Goal: Task Accomplishment & Management: Manage account settings

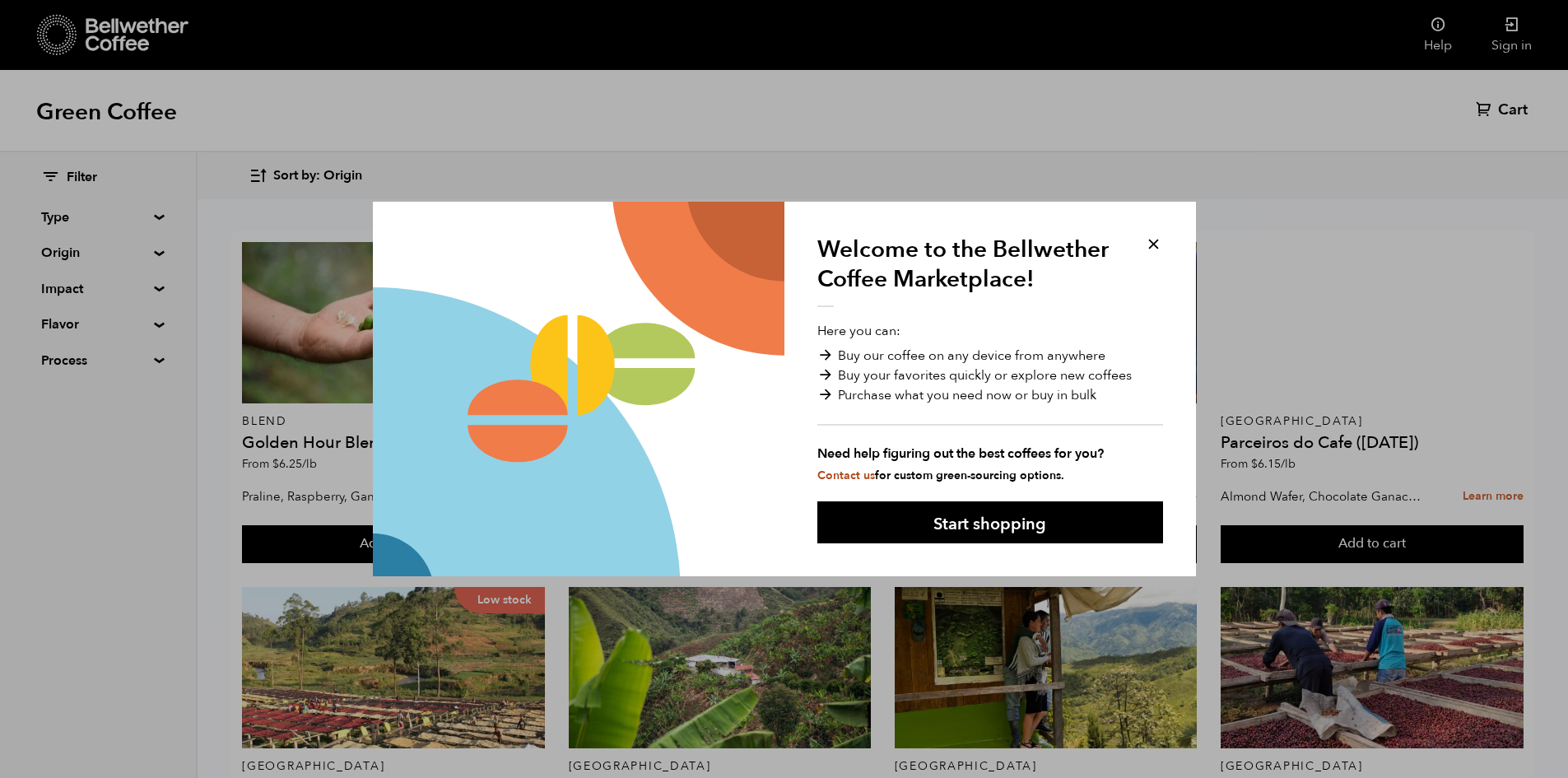
click at [1149, 240] on button at bounding box center [1153, 244] width 19 height 19
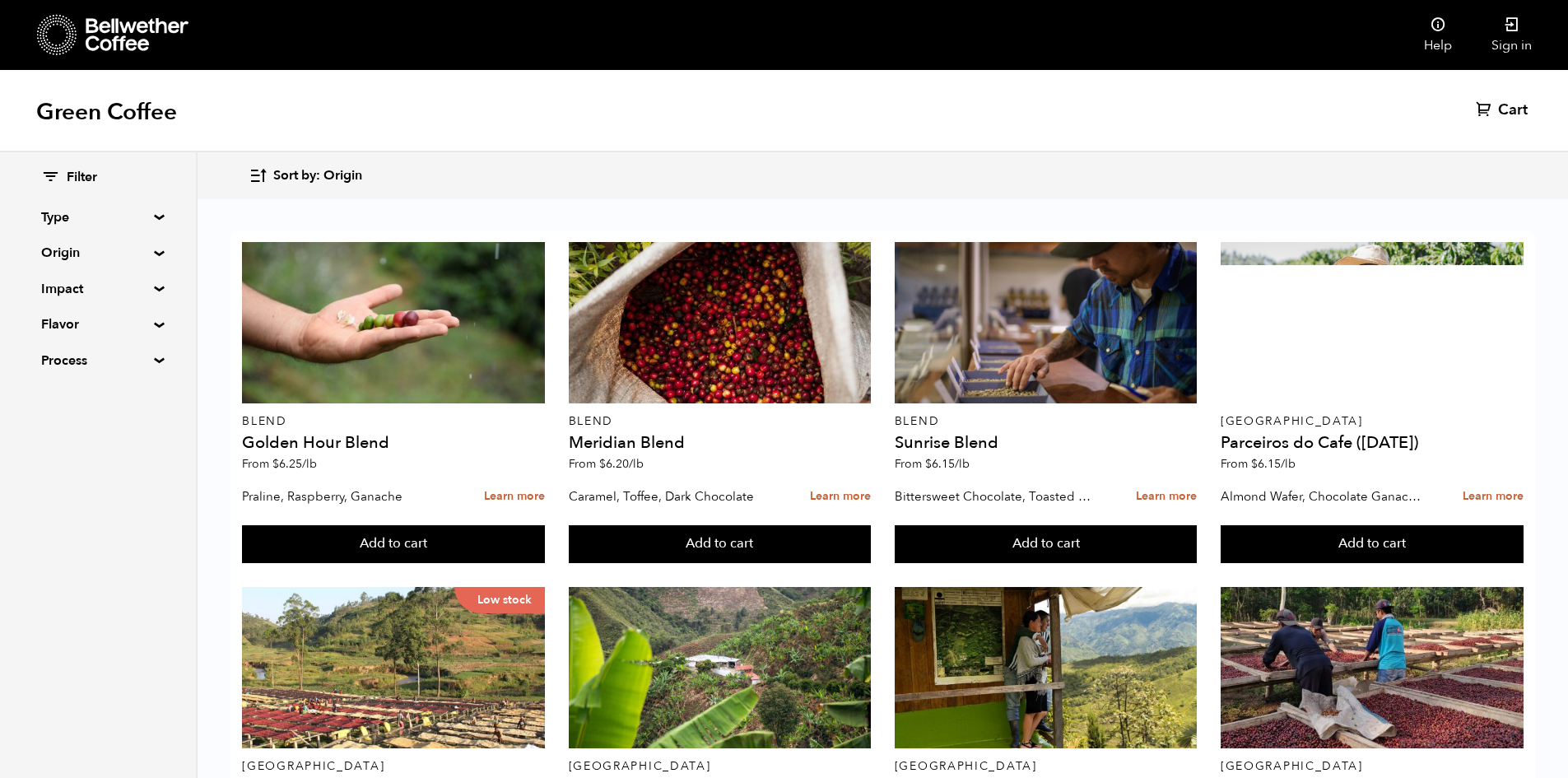
scroll to position [1051, 0]
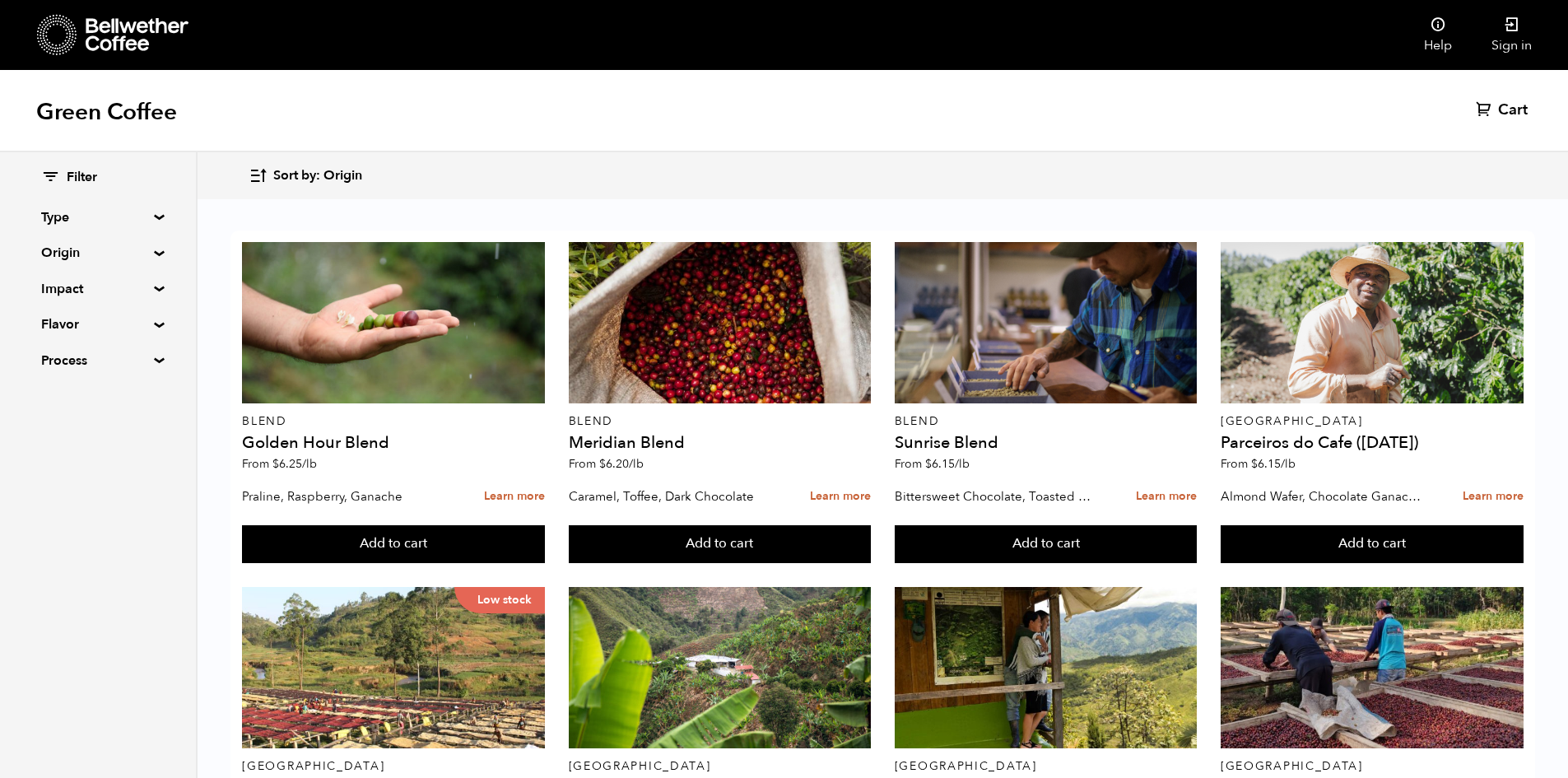
click at [108, 32] on icon at bounding box center [137, 35] width 103 height 33
click at [1512, 33] on link "Sign in" at bounding box center [1511, 35] width 80 height 70
